Goal: Obtain resource: Obtain resource

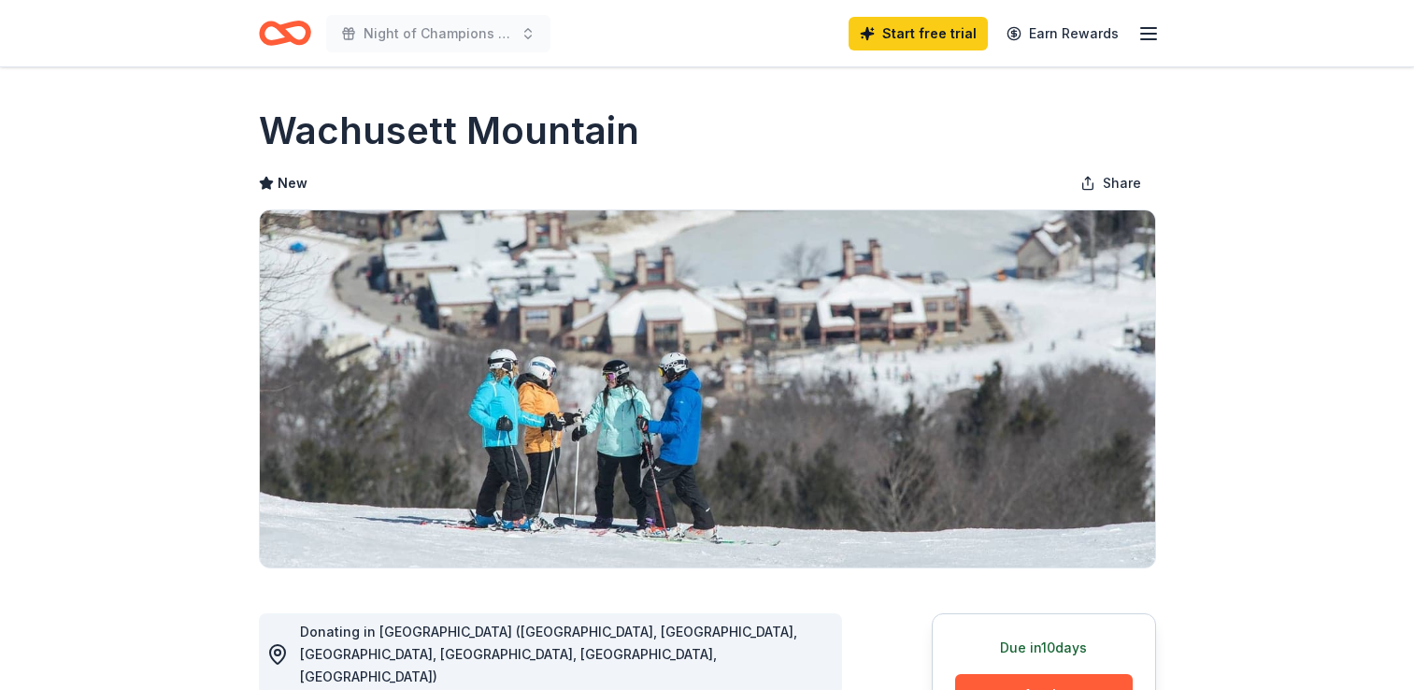
scroll to position [368, 0]
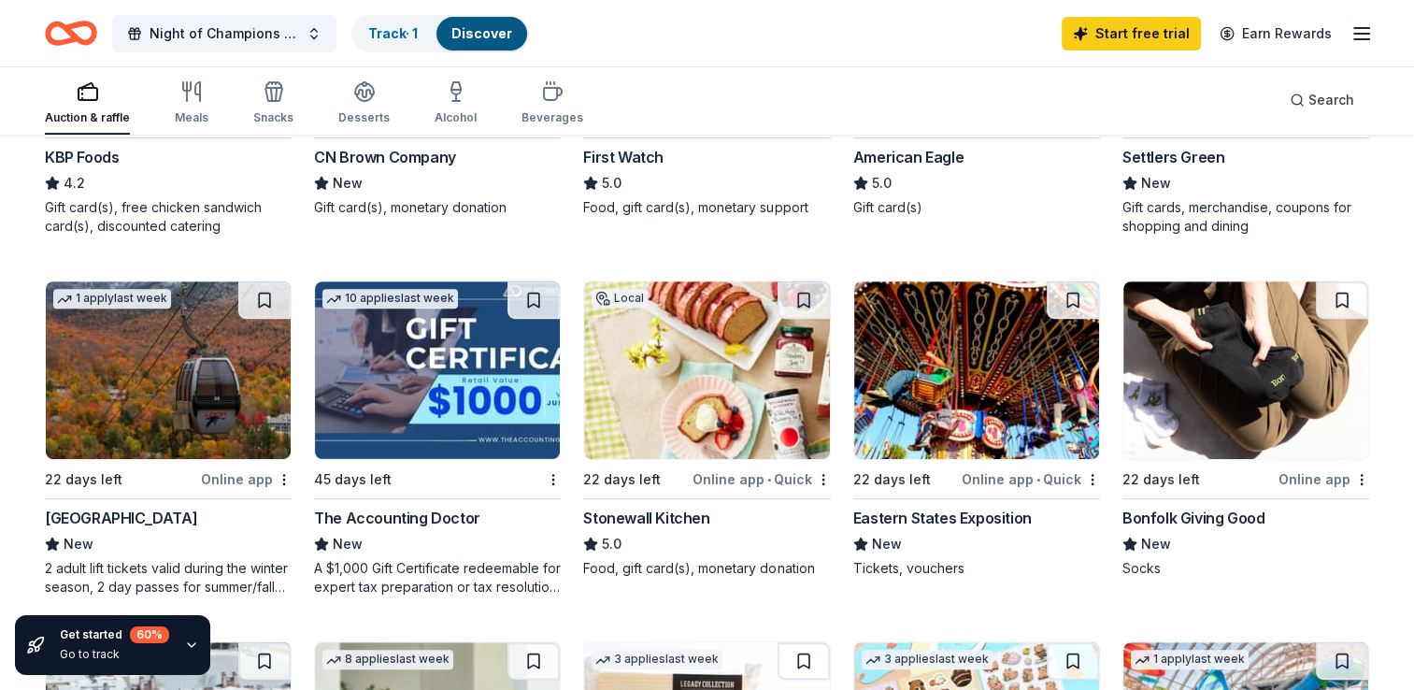
scroll to position [789, 0]
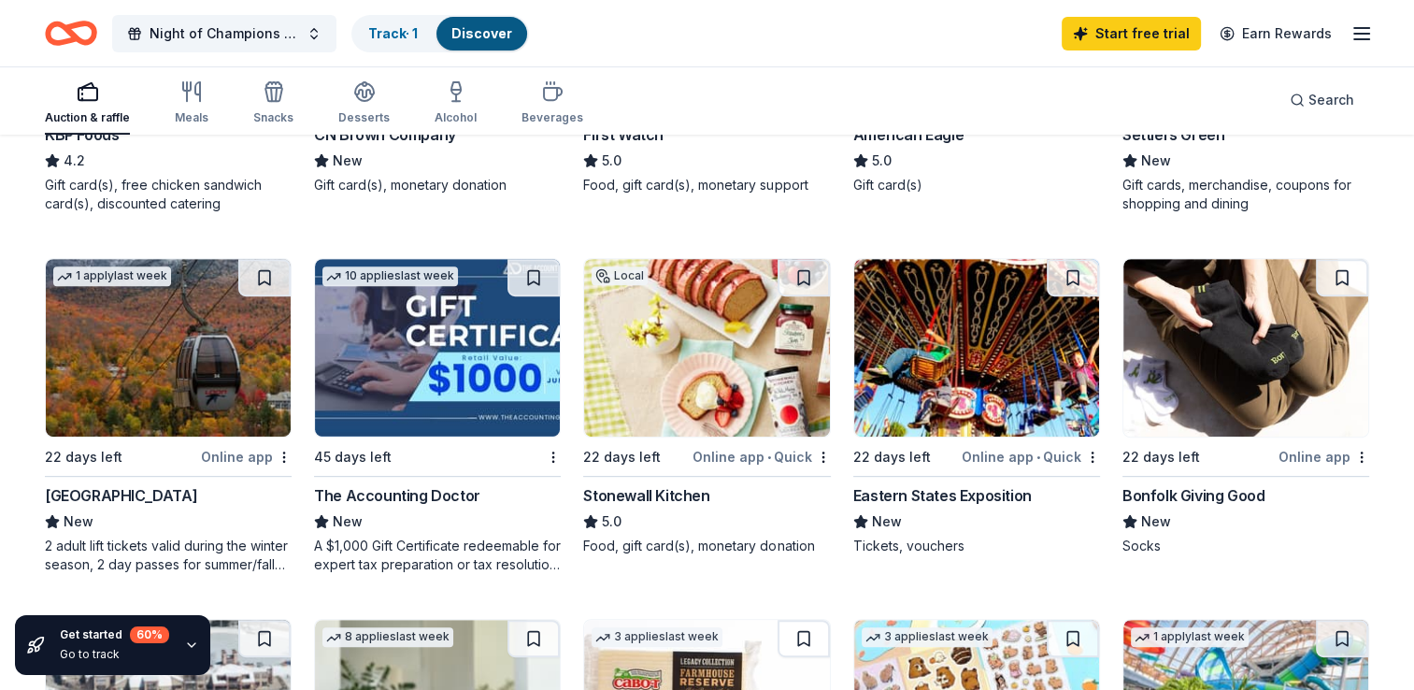
click at [138, 488] on div "[GEOGRAPHIC_DATA]" at bounding box center [121, 495] width 152 height 22
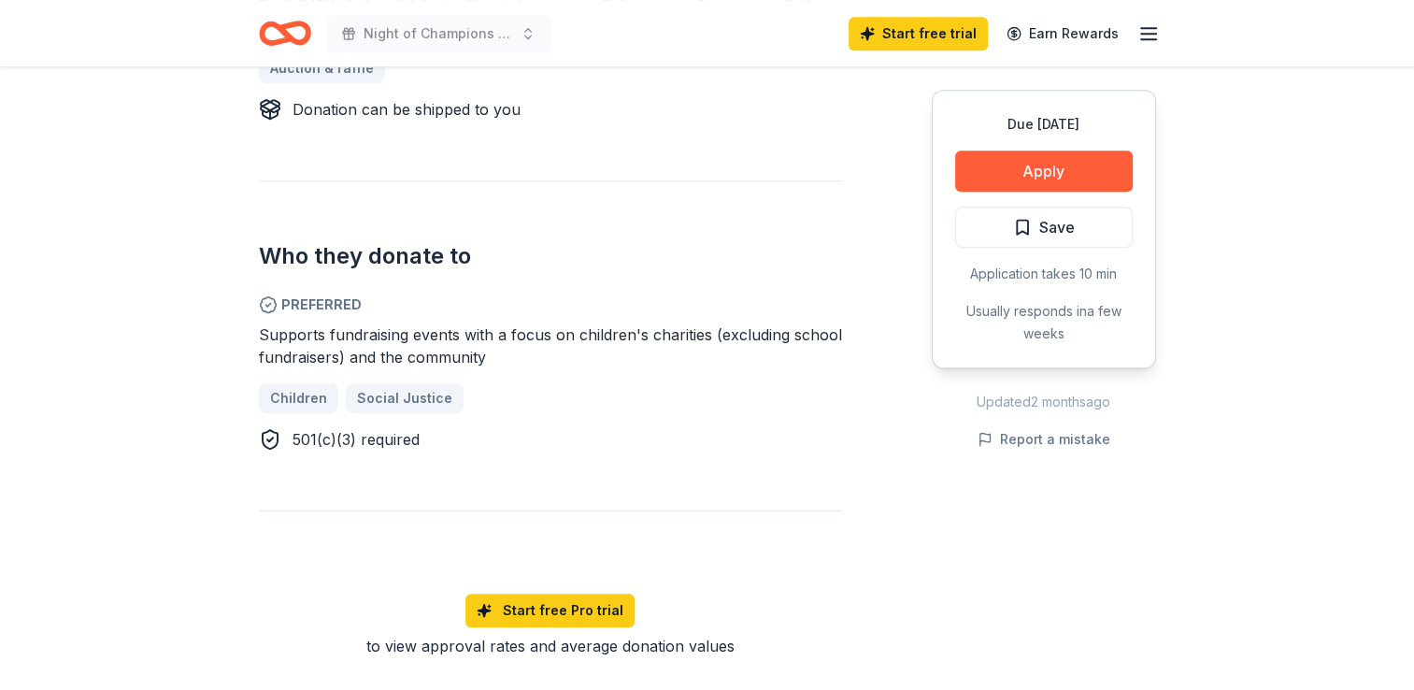
scroll to position [995, 0]
